Goal: Transaction & Acquisition: Book appointment/travel/reservation

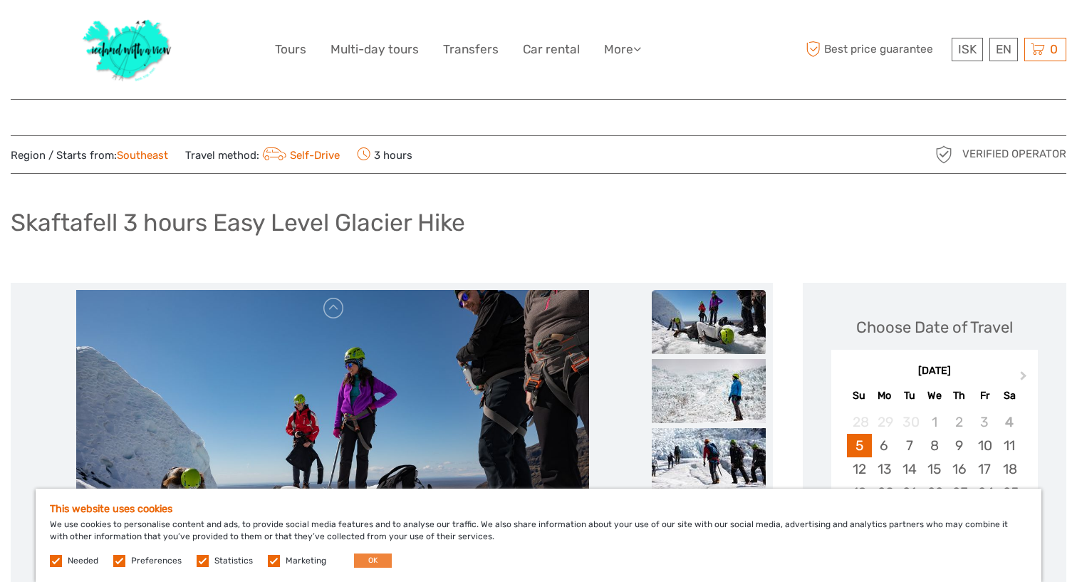
click at [366, 563] on button "OK" at bounding box center [373, 560] width 38 height 14
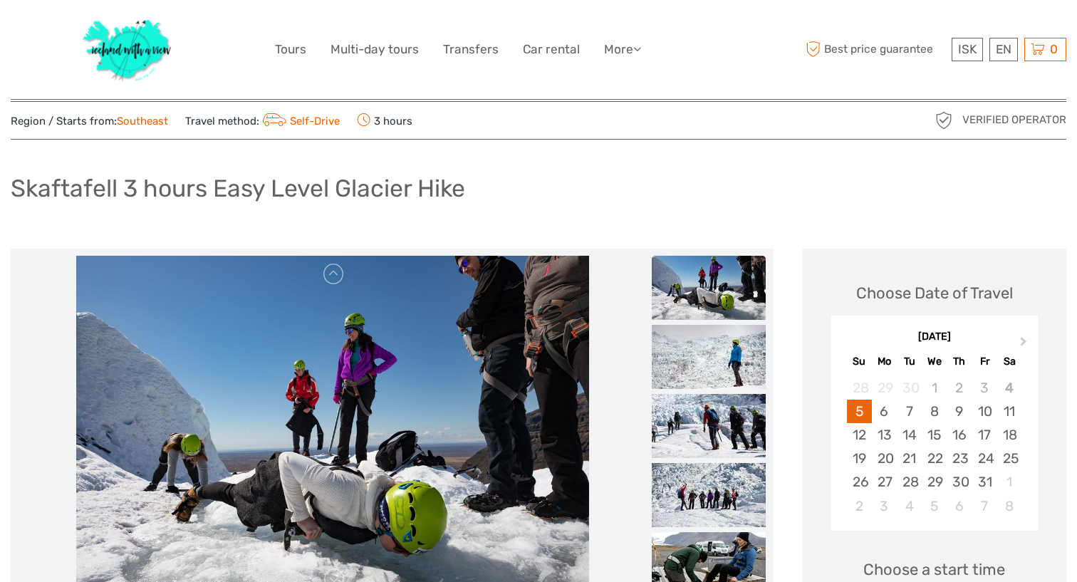
scroll to position [35, 0]
click at [354, 434] on img at bounding box center [332, 426] width 513 height 342
click at [694, 286] on img at bounding box center [709, 287] width 114 height 64
click at [689, 355] on img at bounding box center [709, 356] width 114 height 64
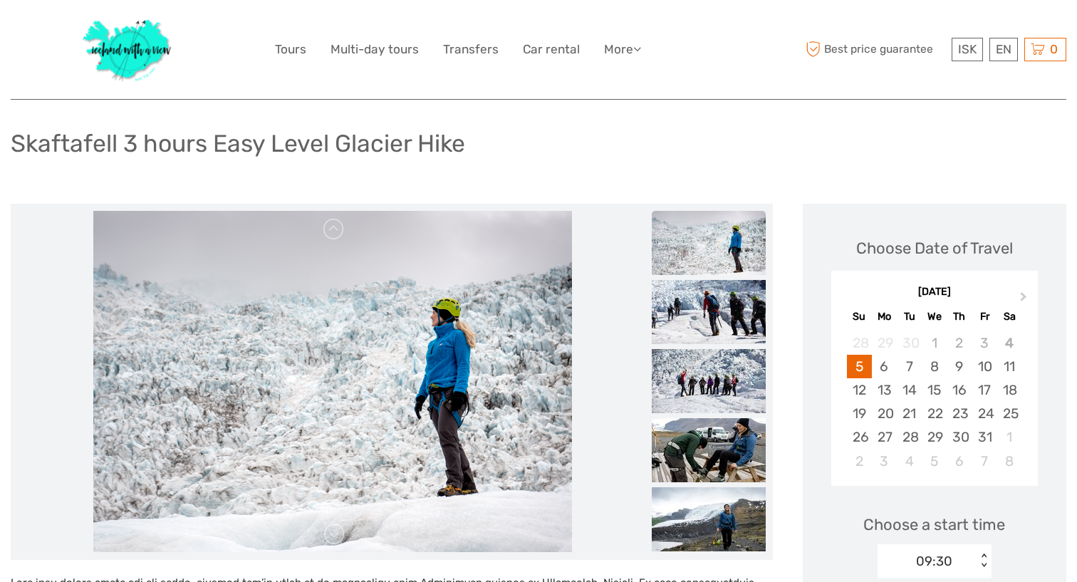
scroll to position [102, 0]
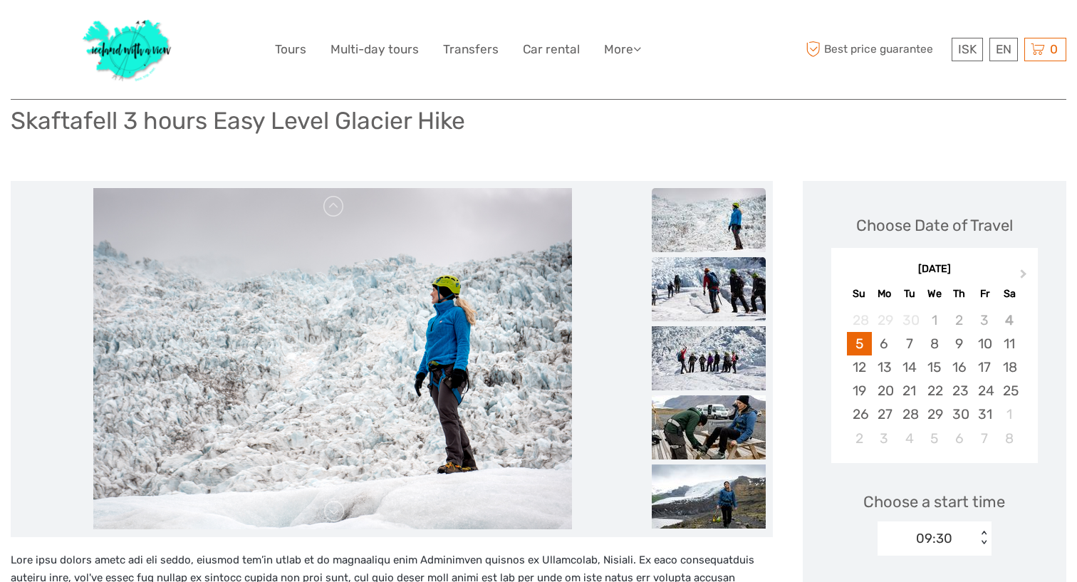
click at [707, 293] on img at bounding box center [709, 289] width 114 height 64
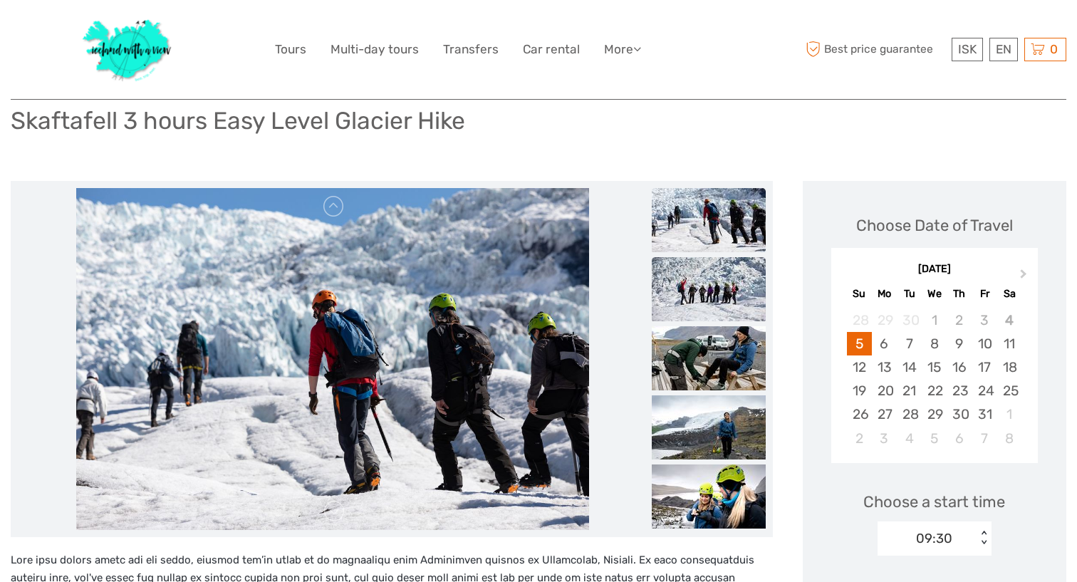
click at [705, 289] on img at bounding box center [709, 289] width 114 height 64
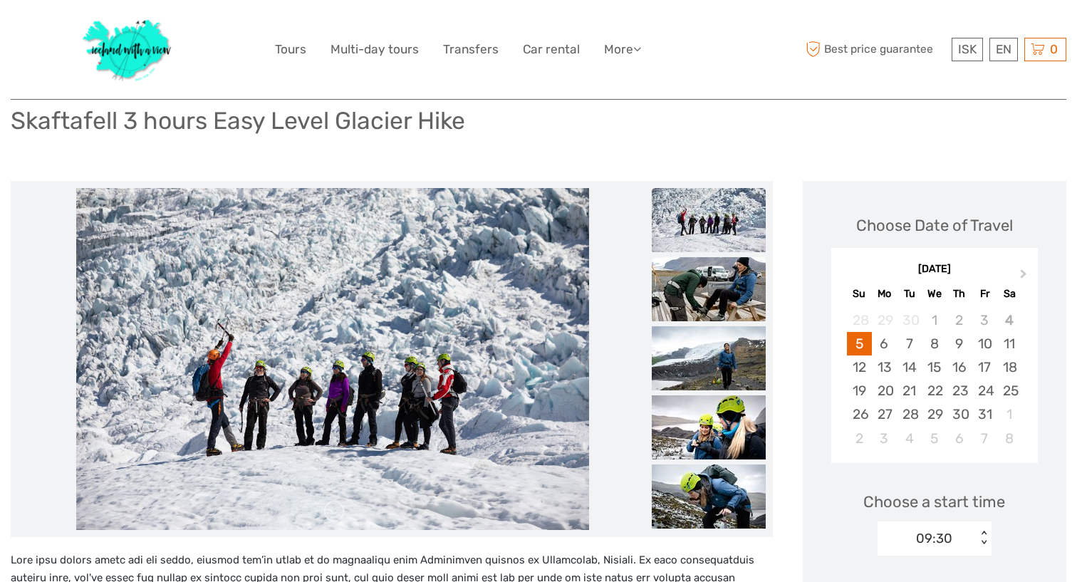
click at [705, 292] on img at bounding box center [709, 289] width 114 height 64
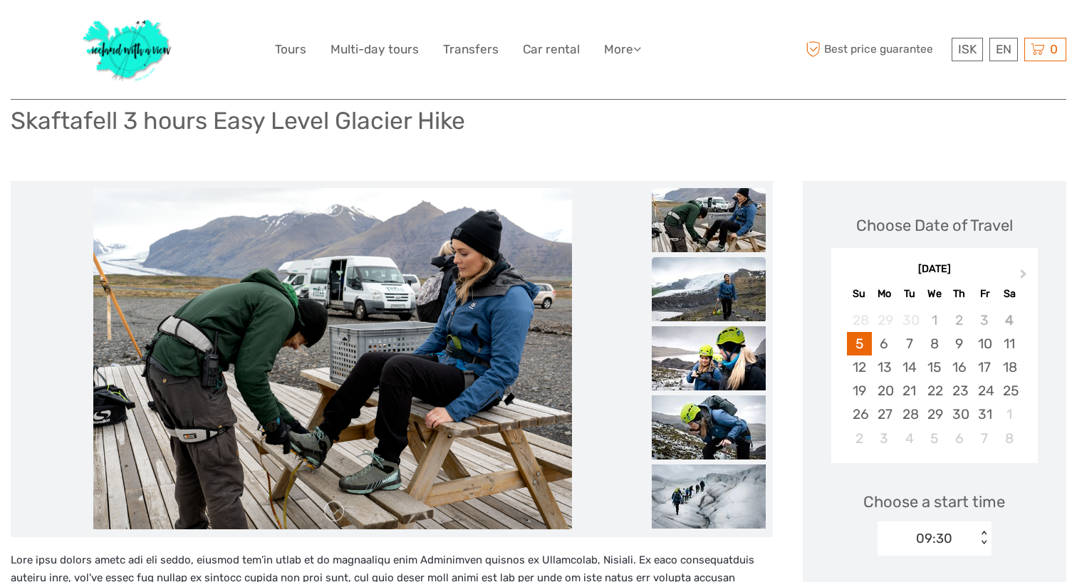
click at [704, 291] on img at bounding box center [709, 289] width 114 height 64
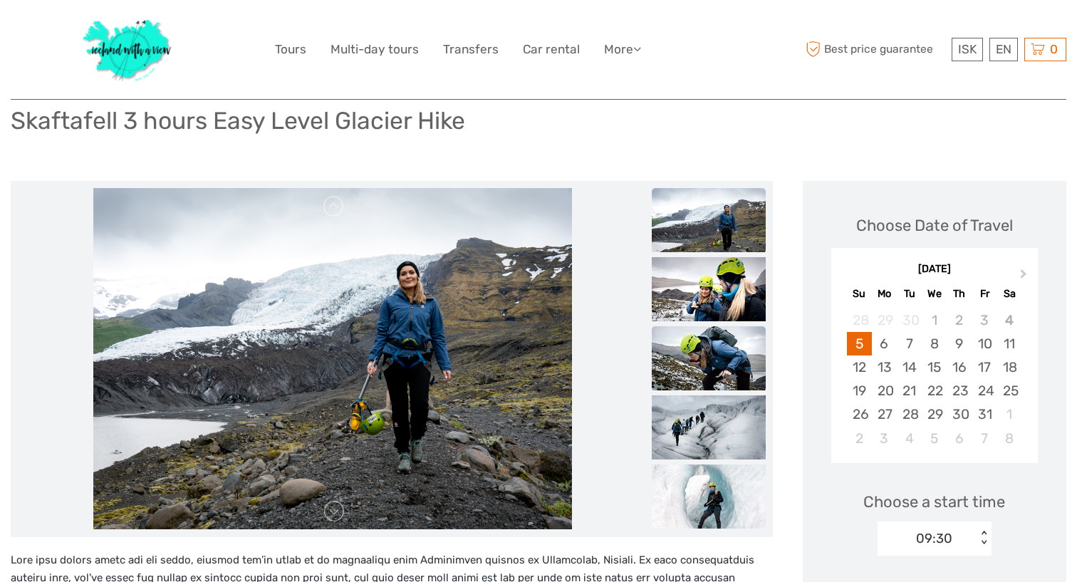
click at [700, 349] on img at bounding box center [709, 358] width 114 height 64
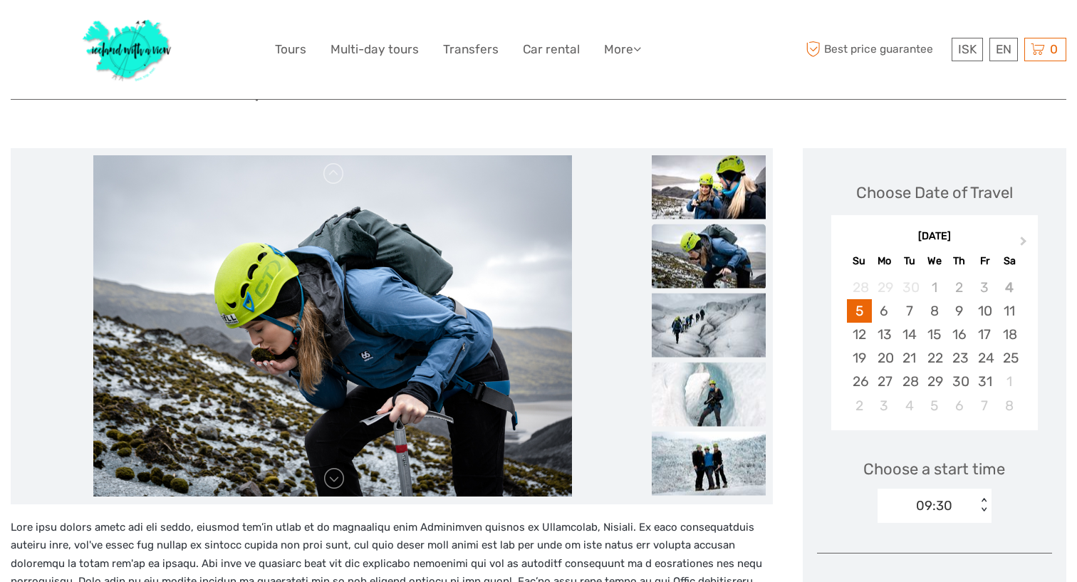
scroll to position [160, 0]
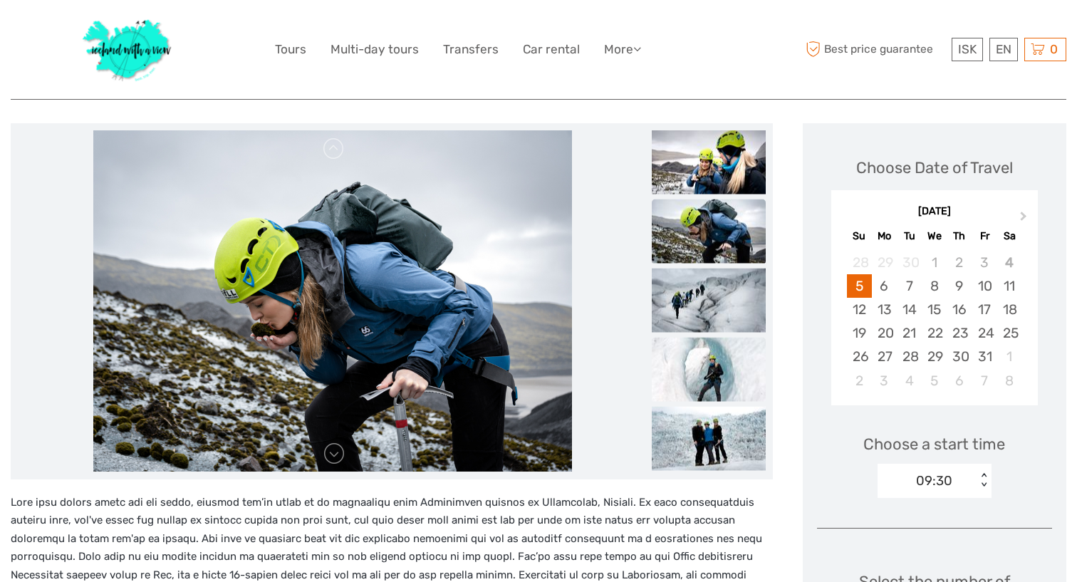
click at [700, 349] on img at bounding box center [709, 369] width 114 height 64
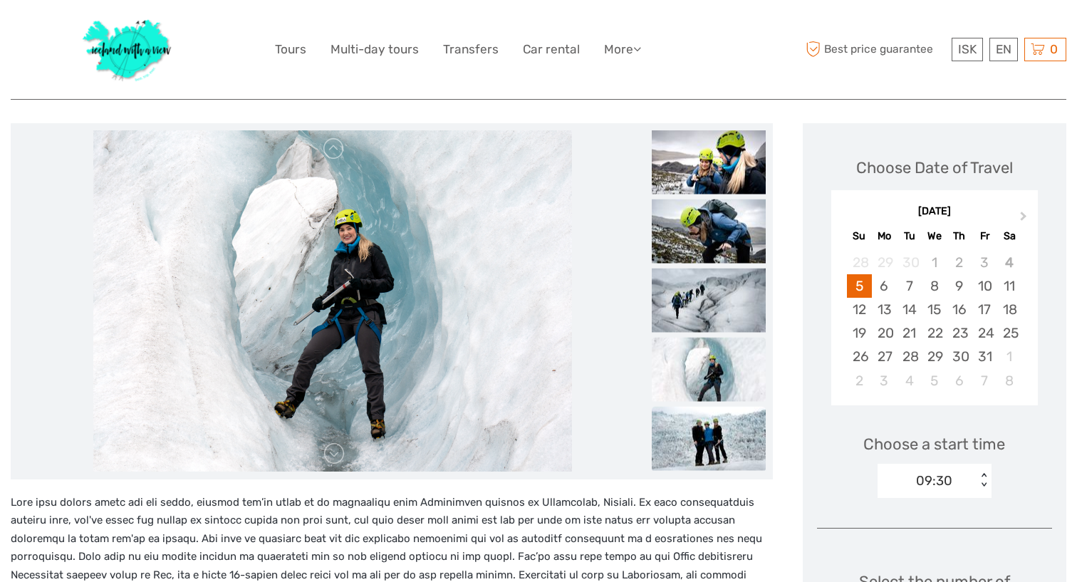
click at [710, 421] on img at bounding box center [709, 438] width 114 height 64
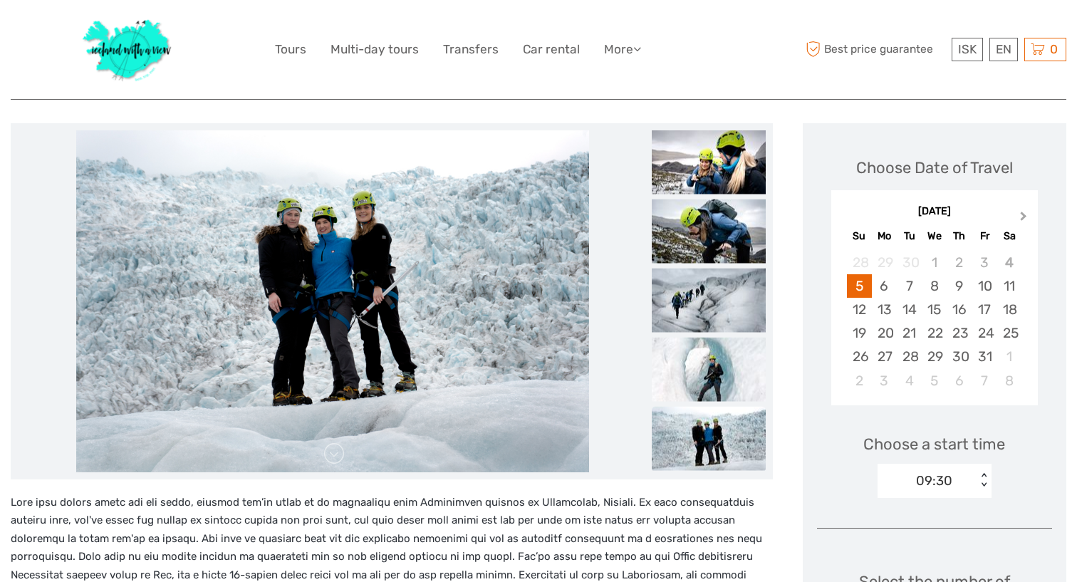
click at [1023, 214] on span "Next Month" at bounding box center [1023, 219] width 0 height 21
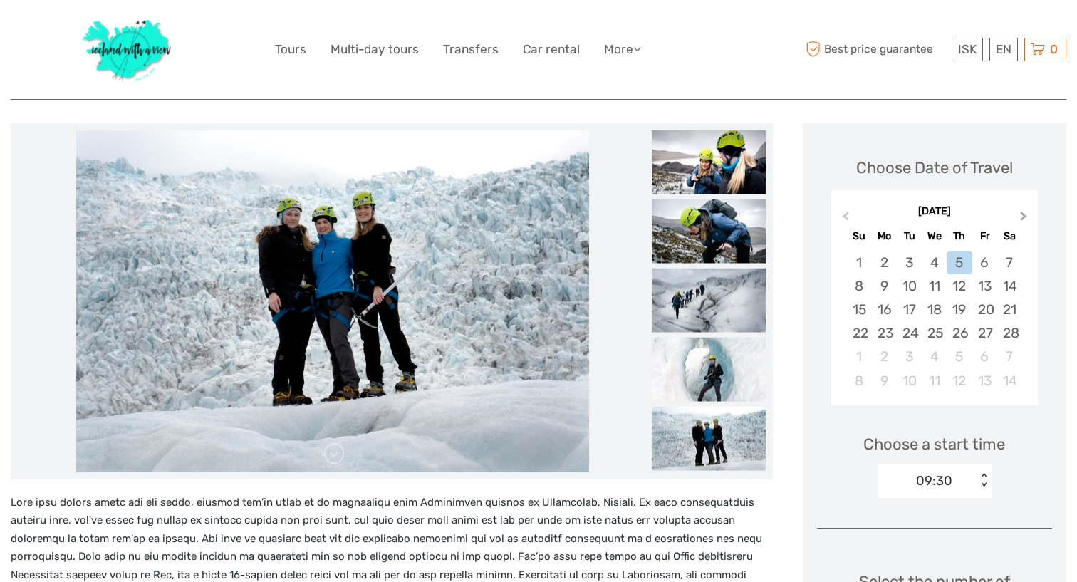
click at [1023, 214] on span "Next Month" at bounding box center [1023, 219] width 0 height 21
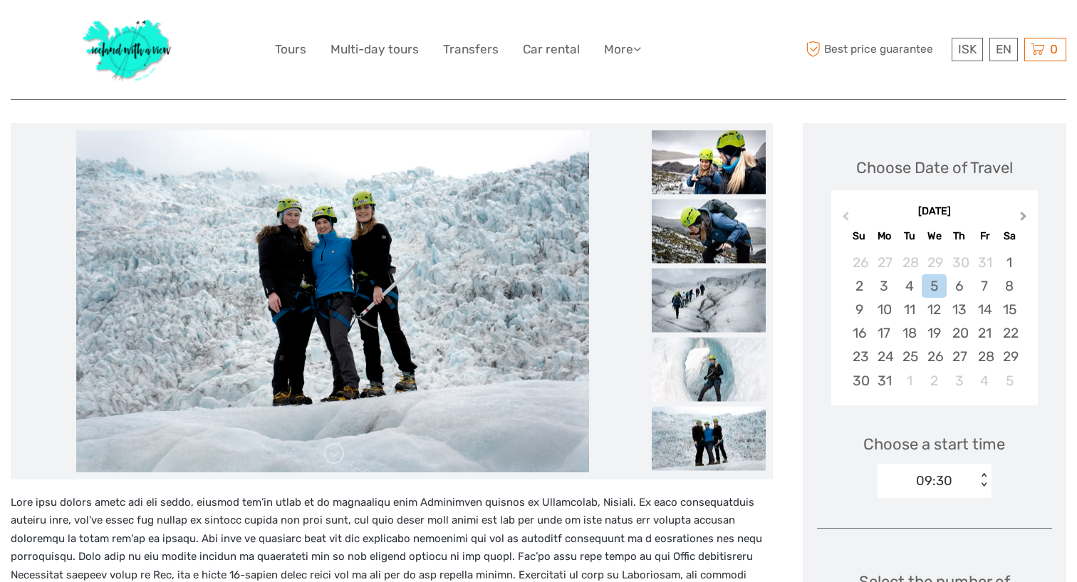
click at [1023, 214] on span "Next Month" at bounding box center [1023, 219] width 0 height 21
click at [1023, 214] on div "[DATE]" at bounding box center [934, 211] width 207 height 15
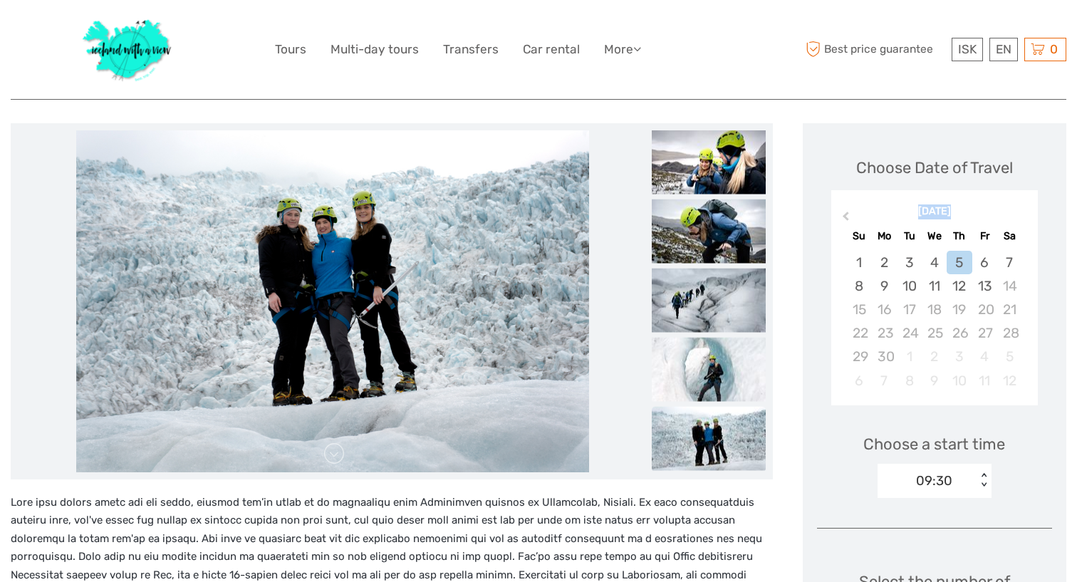
click at [1023, 214] on div "[DATE]" at bounding box center [934, 211] width 207 height 15
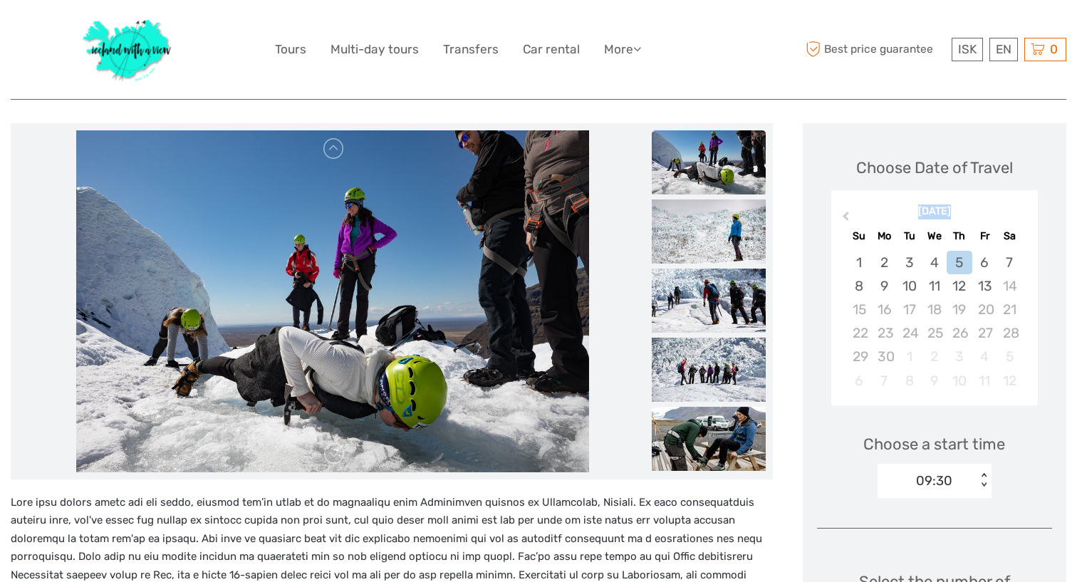
click at [1023, 214] on div "[DATE]" at bounding box center [934, 211] width 207 height 15
click at [845, 216] on span "Previous Month" at bounding box center [845, 219] width 0 height 21
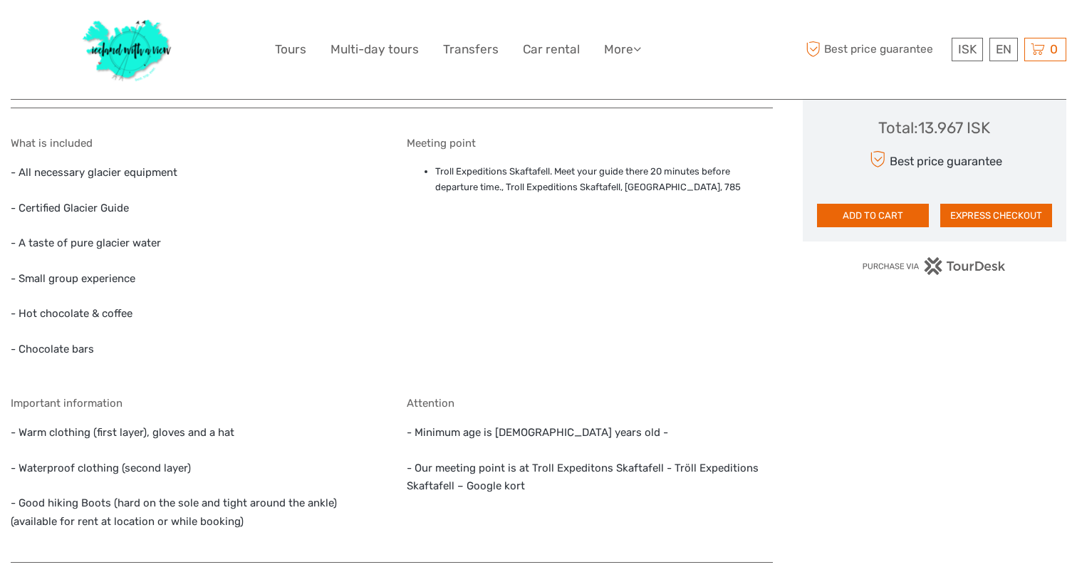
scroll to position [1038, 0]
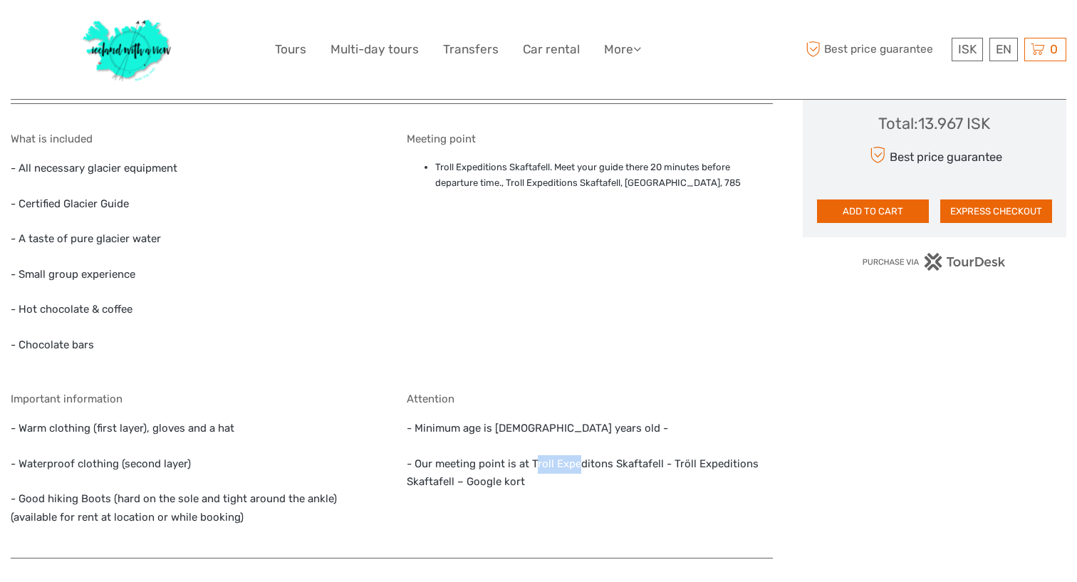
drag, startPoint x: 534, startPoint y: 451, endPoint x: 575, endPoint y: 456, distance: 40.8
click at [575, 456] on p "- Our meeting point is at Troll Expeditons Skaftafell - Tröll Expeditions Skaft…" at bounding box center [590, 473] width 366 height 36
drag, startPoint x: 531, startPoint y: 451, endPoint x: 660, endPoint y: 453, distance: 128.9
click at [661, 455] on p "- Our meeting point is at Troll Expeditons Skaftafell - Tröll Expeditions Skaft…" at bounding box center [590, 473] width 366 height 36
copy p "Troll Expeditons Skaftafell"
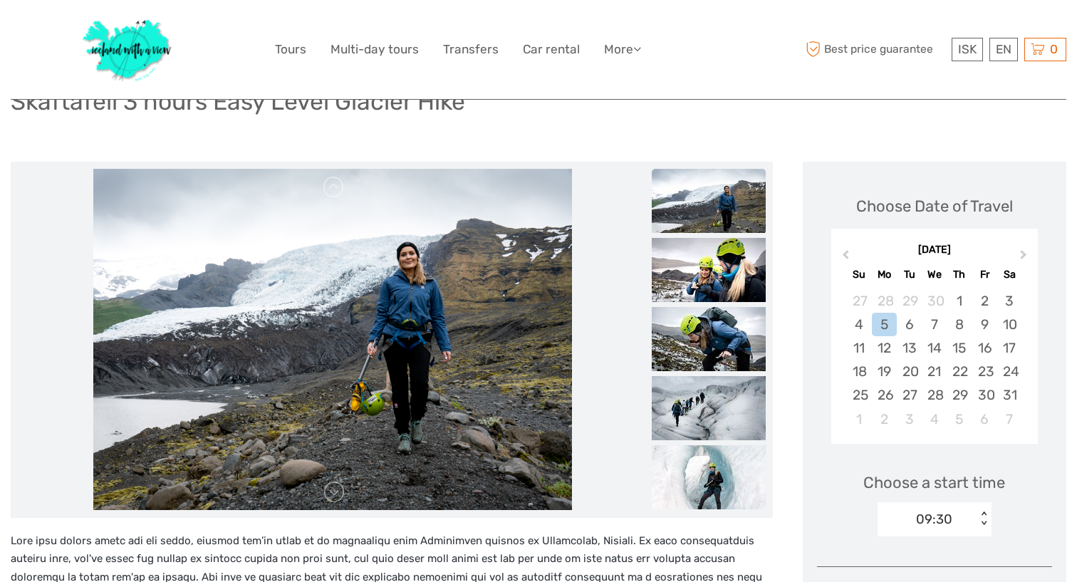
scroll to position [123, 0]
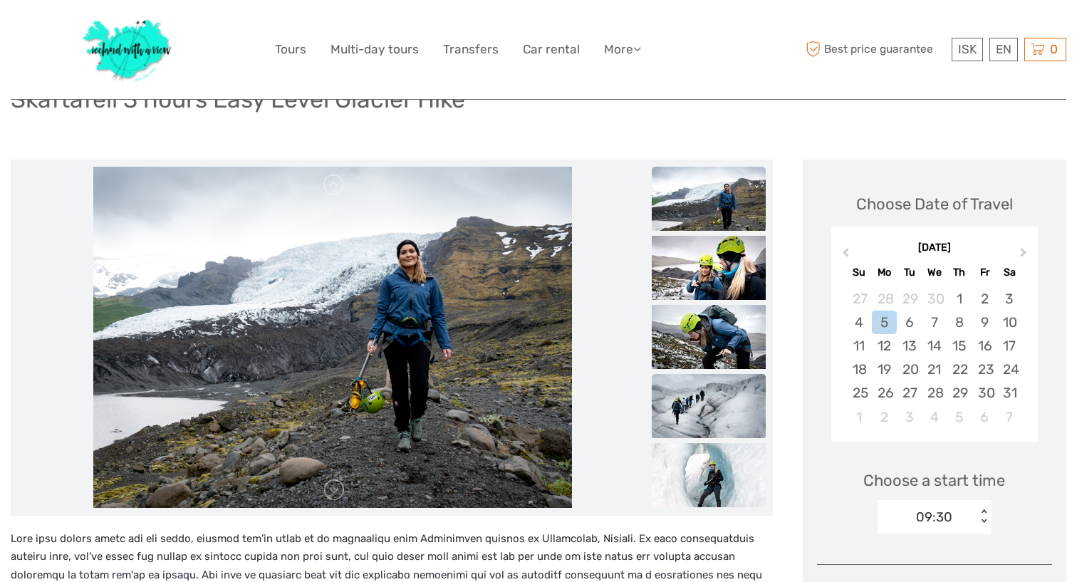
click at [712, 397] on img at bounding box center [709, 406] width 114 height 64
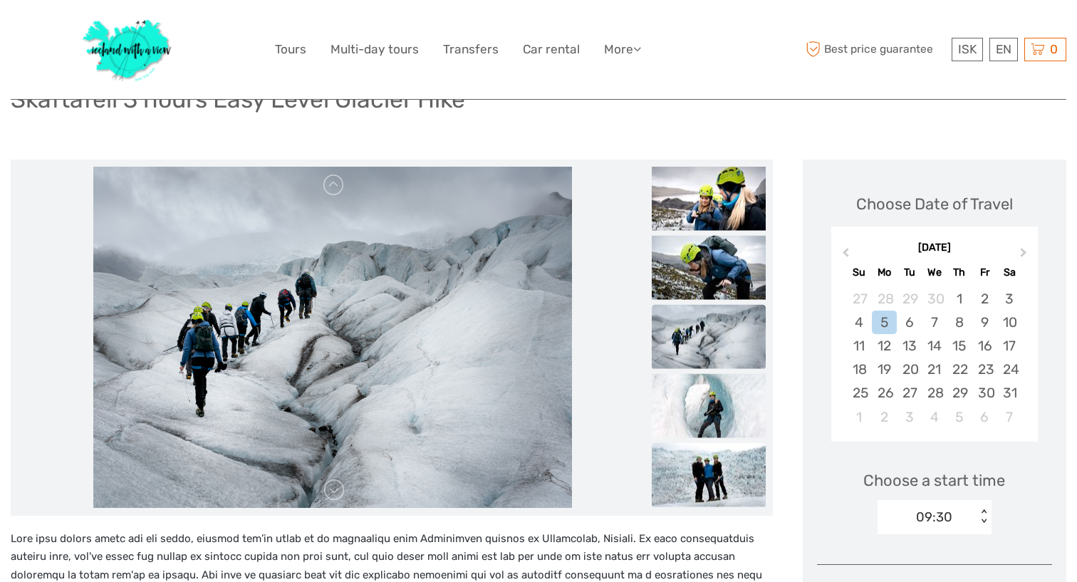
click at [707, 464] on img at bounding box center [709, 474] width 114 height 64
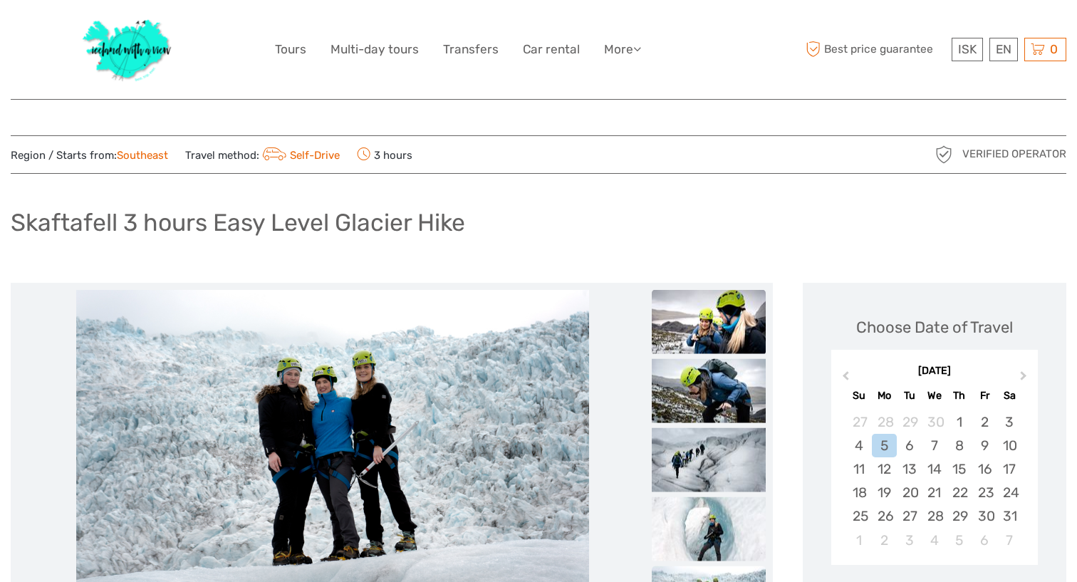
scroll to position [0, 0]
click at [688, 330] on img at bounding box center [709, 321] width 114 height 64
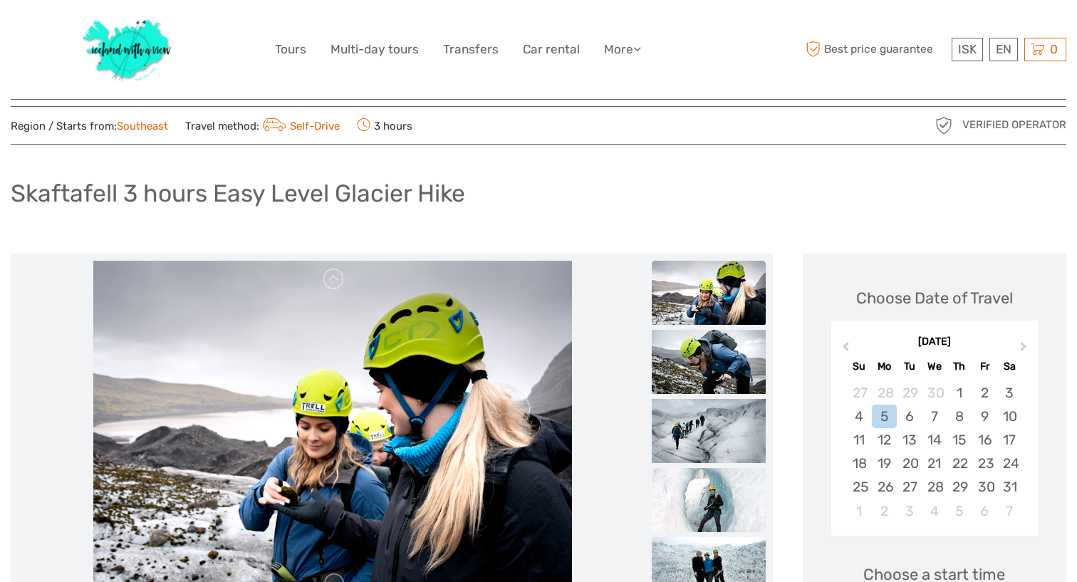
scroll to position [46, 0]
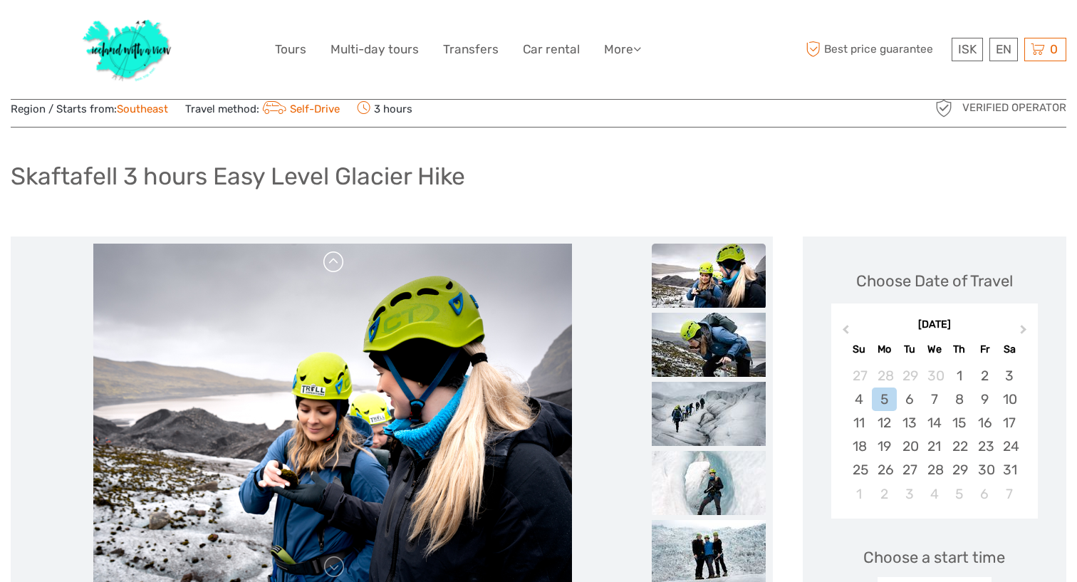
click at [335, 263] on link at bounding box center [334, 262] width 23 height 23
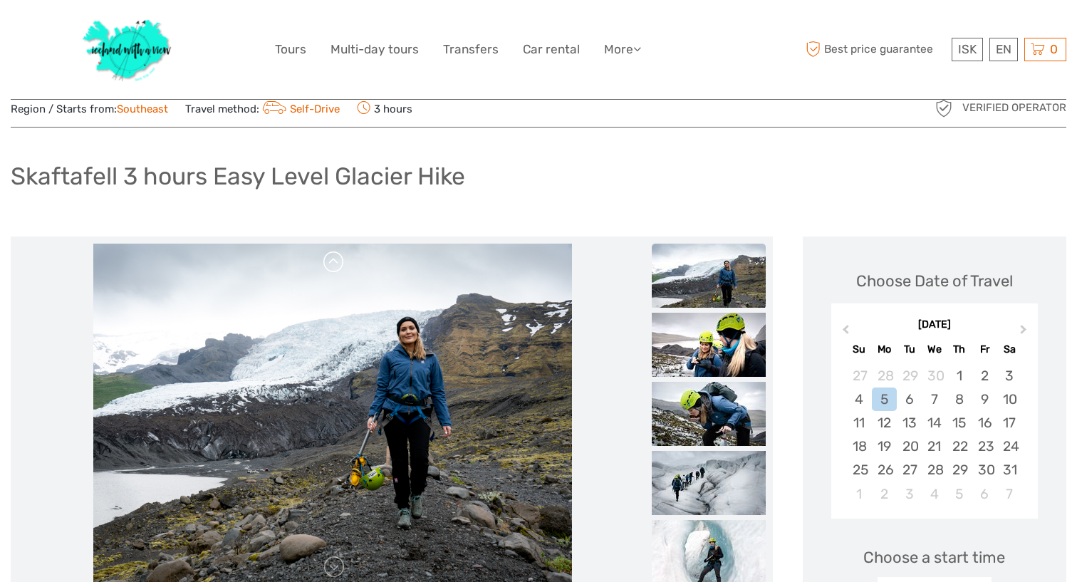
click at [335, 263] on link at bounding box center [334, 262] width 23 height 23
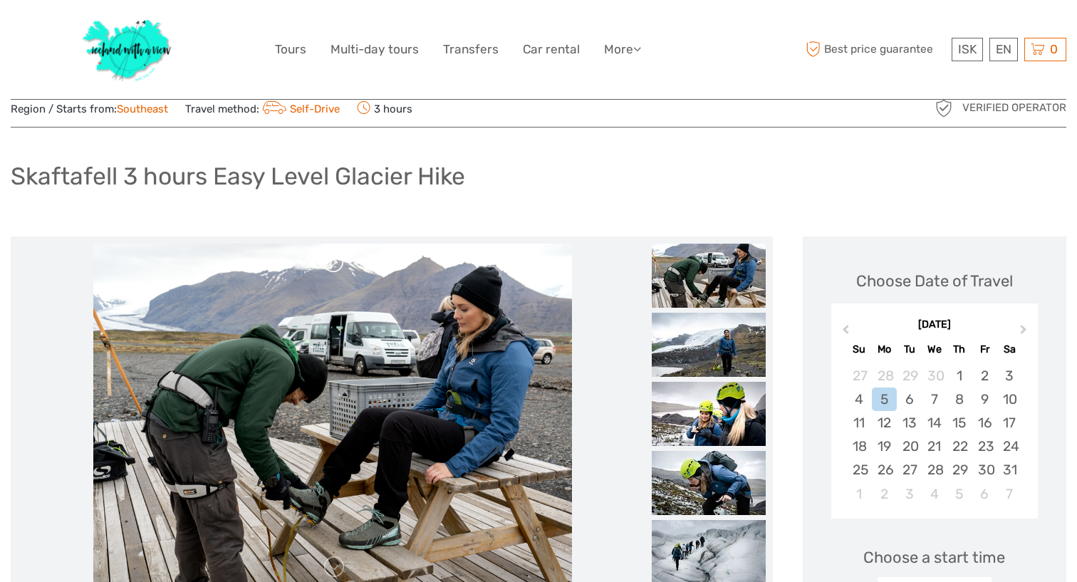
click at [335, 263] on link at bounding box center [334, 262] width 23 height 23
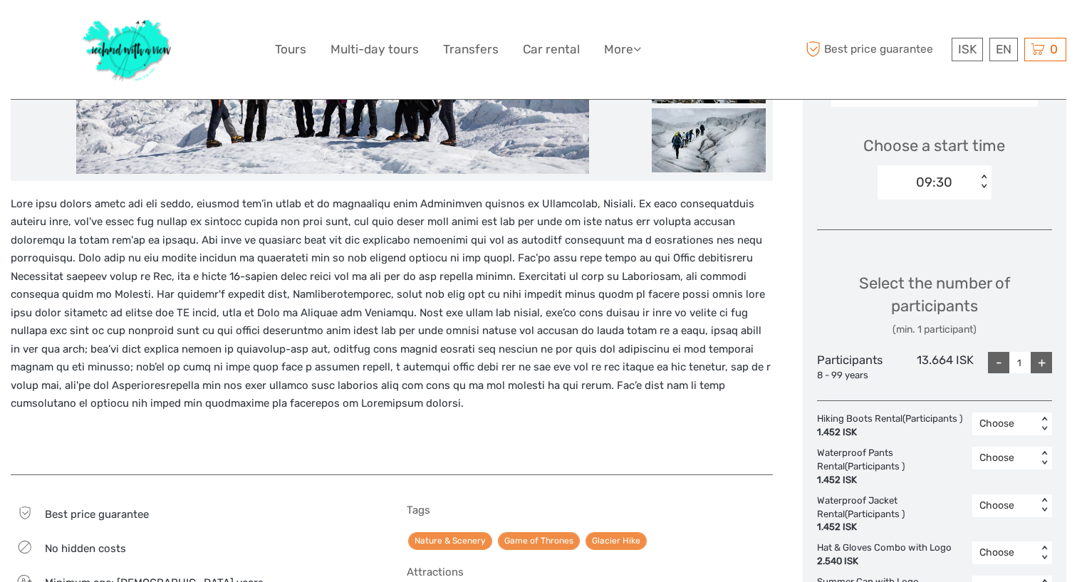
scroll to position [451, 0]
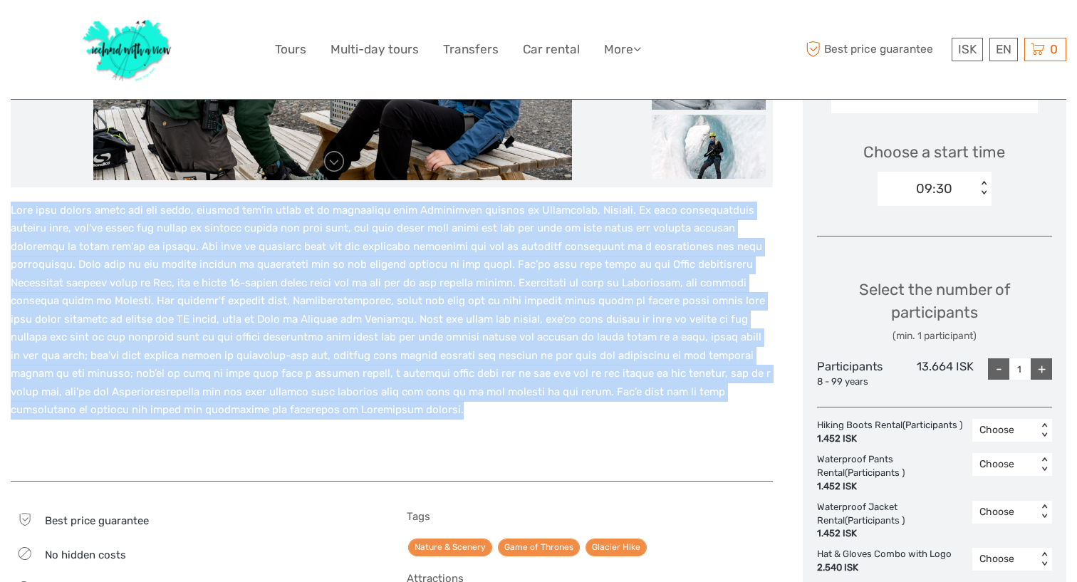
drag, startPoint x: 11, startPoint y: 207, endPoint x: 267, endPoint y: 409, distance: 326.4
click at [267, 409] on p at bounding box center [392, 311] width 762 height 218
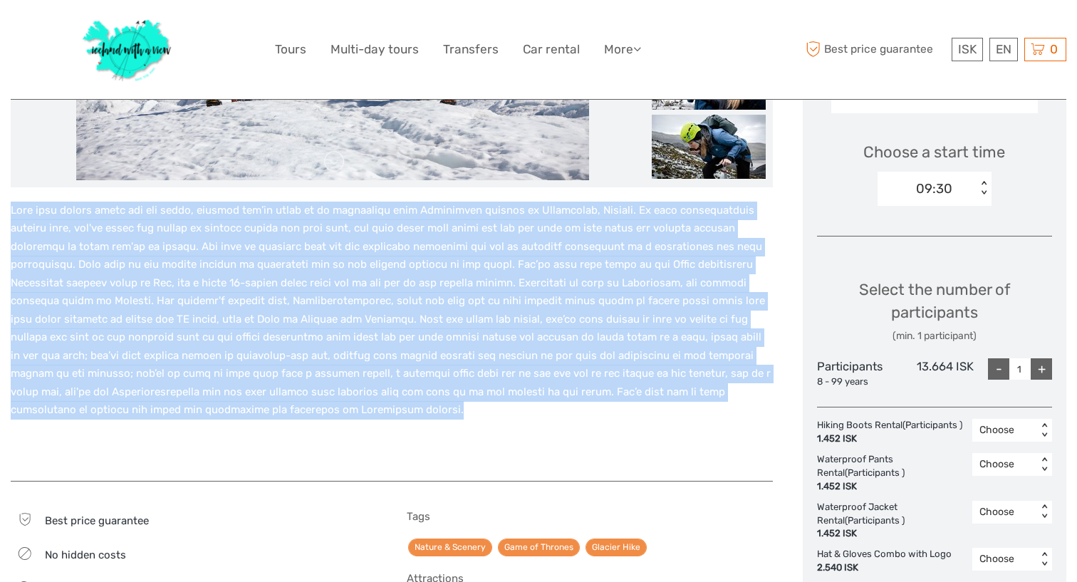
copy p "Lore ipsu dolors ametc adi eli seddo, eiusmod tem’in utlab et do magnaaliqu eni…"
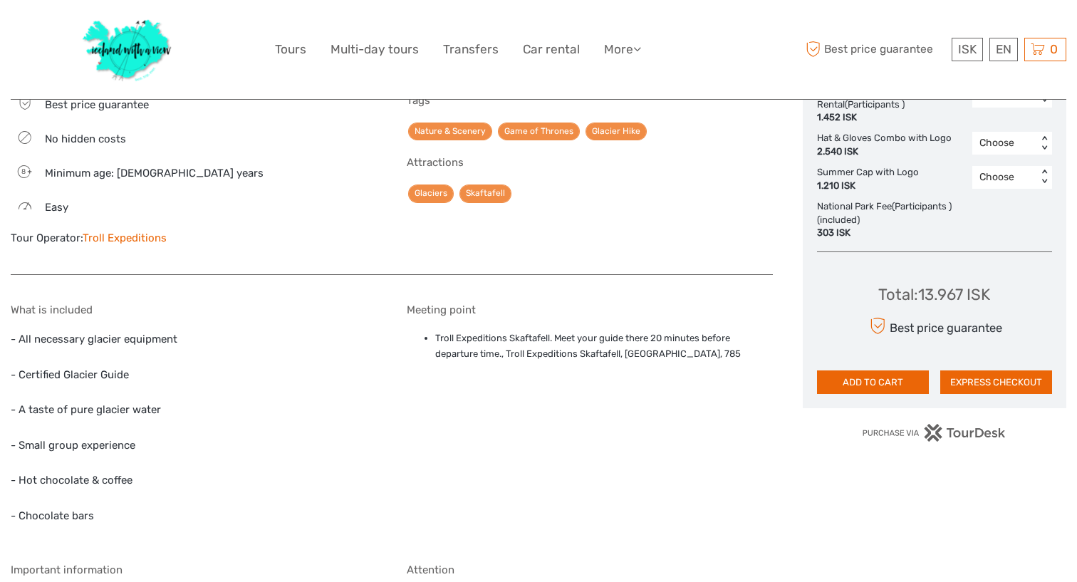
scroll to position [868, 0]
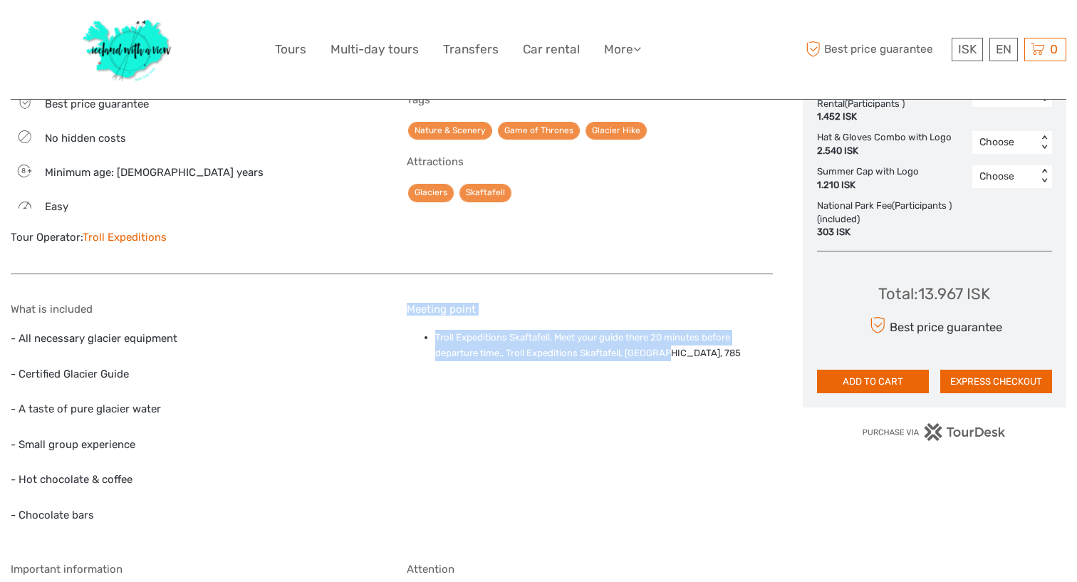
drag, startPoint x: 407, startPoint y: 302, endPoint x: 697, endPoint y: 348, distance: 293.5
click at [697, 348] on div "Meeting point Troll Expeditions Skaftafell. Meet your guide there 20 minutes be…" at bounding box center [590, 422] width 366 height 239
copy div "Meeting point Troll Expeditions Skaftafell. Meet your guide there 20 minutes be…"
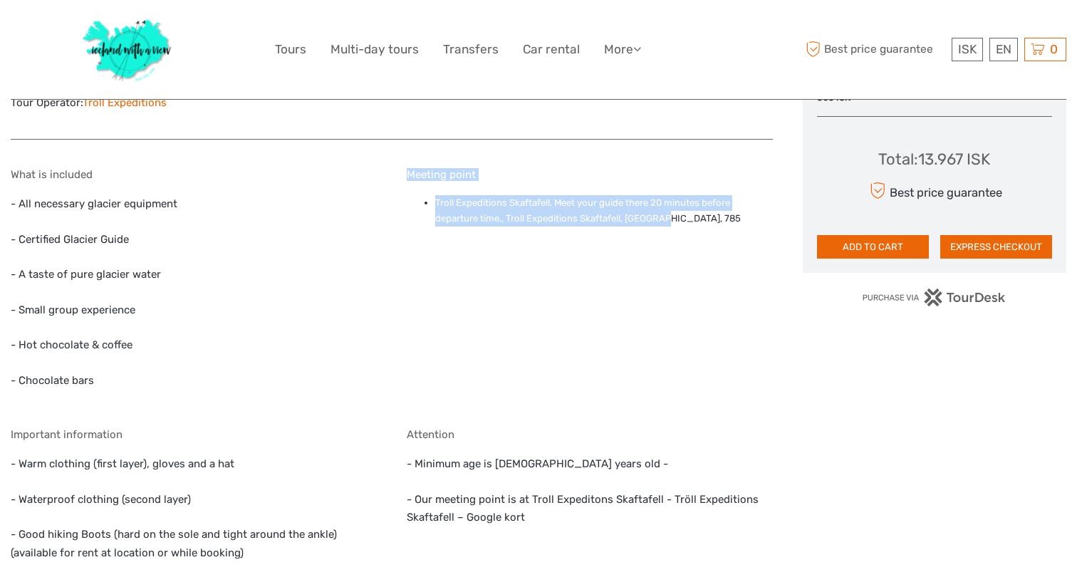
scroll to position [1008, 0]
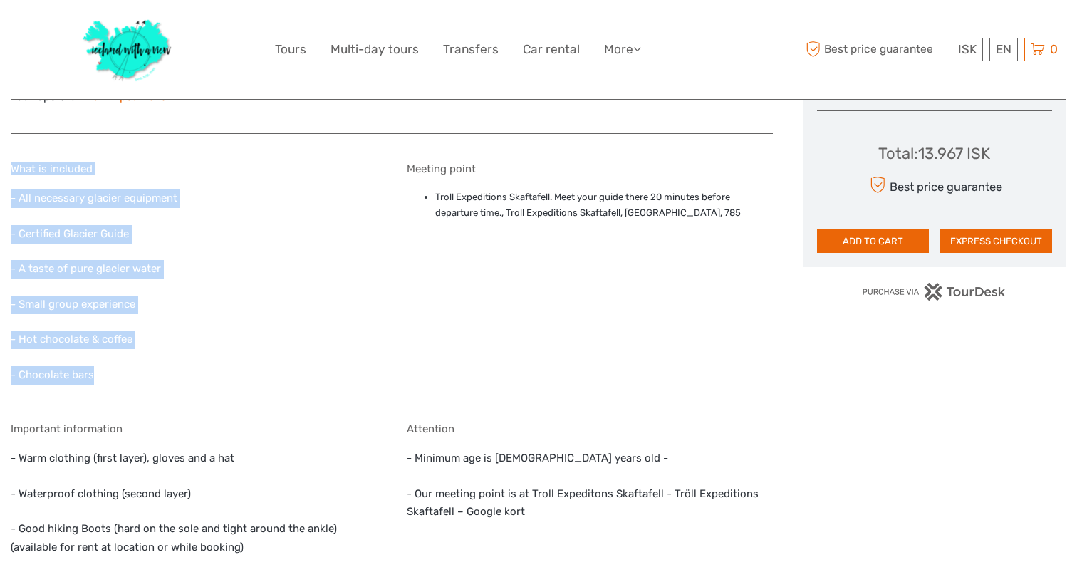
drag, startPoint x: 14, startPoint y: 157, endPoint x: 245, endPoint y: 364, distance: 310.6
click at [245, 364] on div "What is included - All necessary glacier equipment - Certified Glacier Guide - …" at bounding box center [194, 281] width 366 height 239
copy div "What is included - All necessary glacier equipment - Certified Glacier Guide - …"
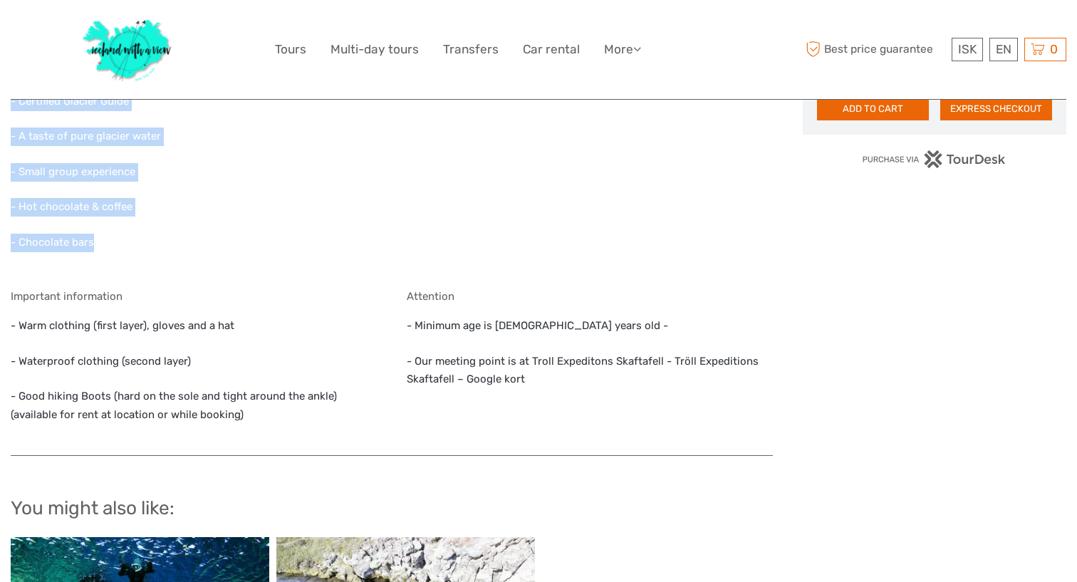
scroll to position [1143, 0]
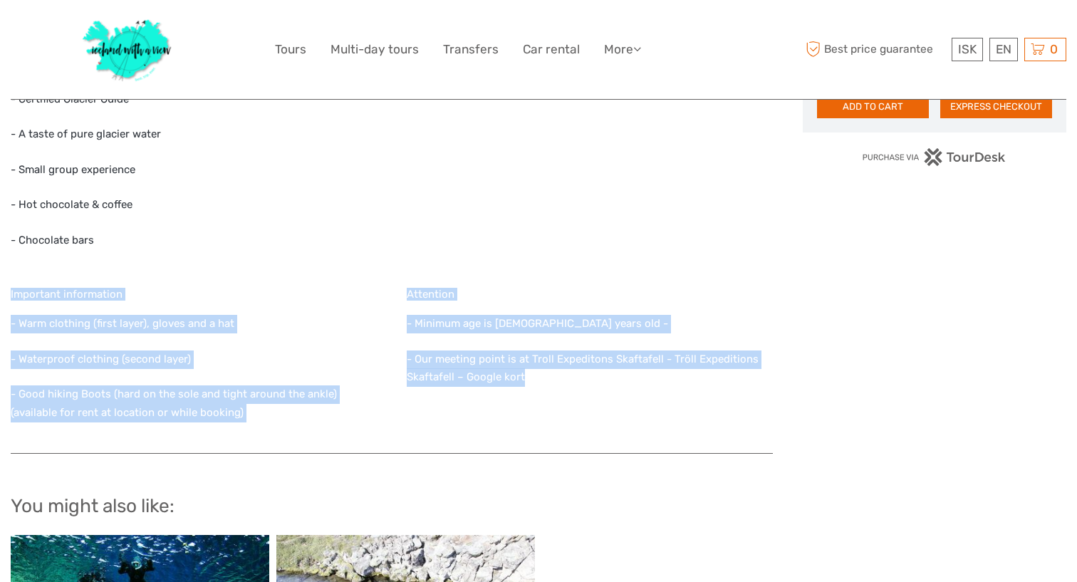
drag, startPoint x: 8, startPoint y: 279, endPoint x: 659, endPoint y: 394, distance: 661.6
click at [659, 394] on body "ISK ISK € $ £ EN English Español Deutsch Tours Multi-day tours Transfers Car re…" at bounding box center [538, 24] width 1077 height 2335
copy div "Important information - Warm clothing (first layer), gloves and a hat - Waterpr…"
